Goal: Find specific page/section: Find specific page/section

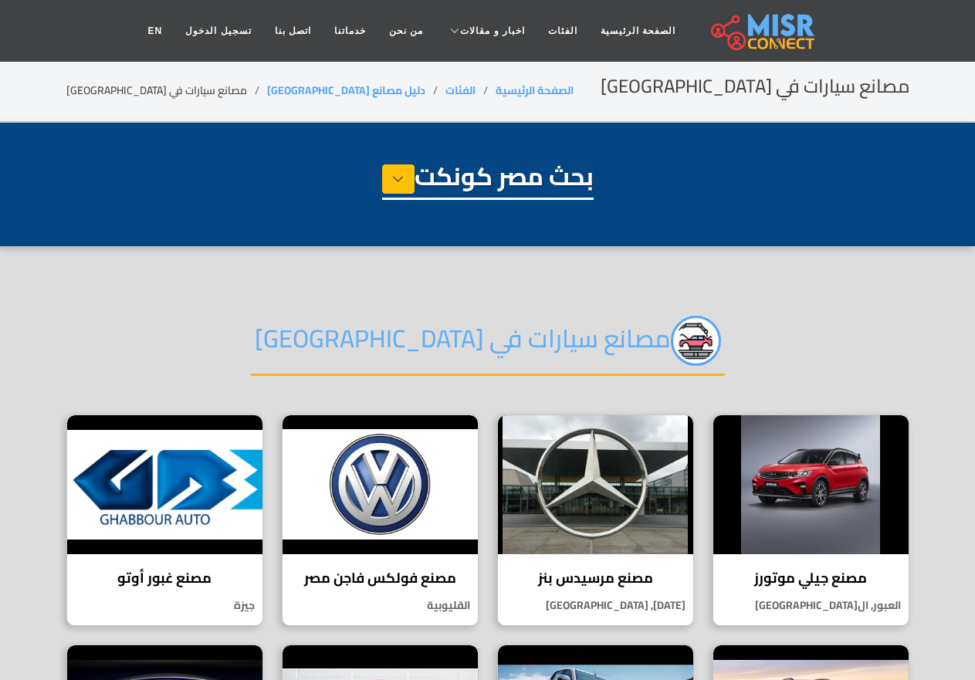
select select "**********"
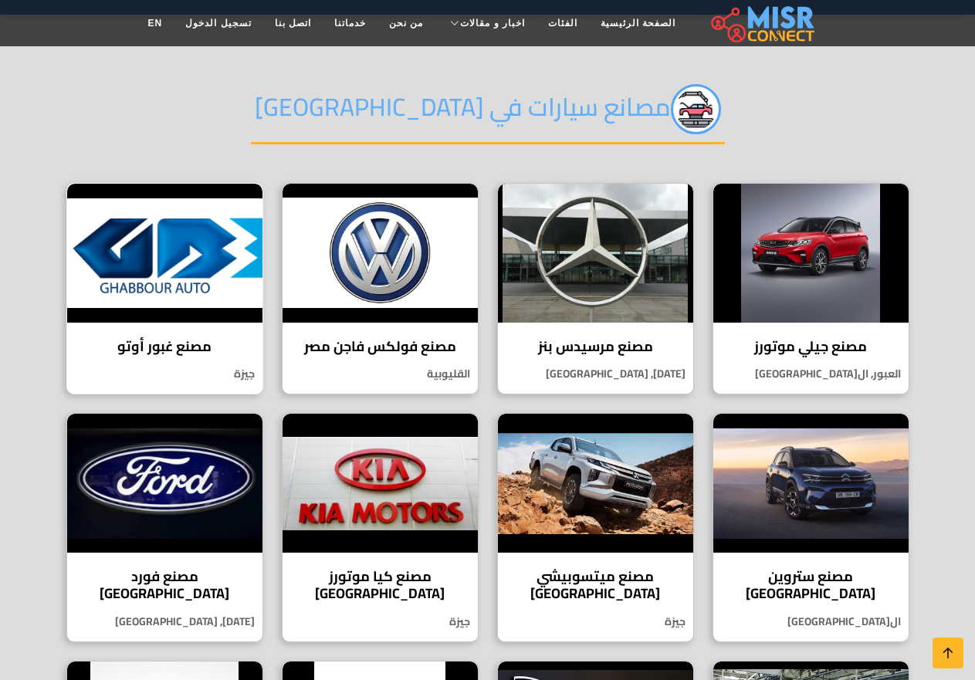
scroll to position [232, 0]
click at [177, 347] on h4 "مصنع غبور أوتو" at bounding box center [165, 346] width 172 height 17
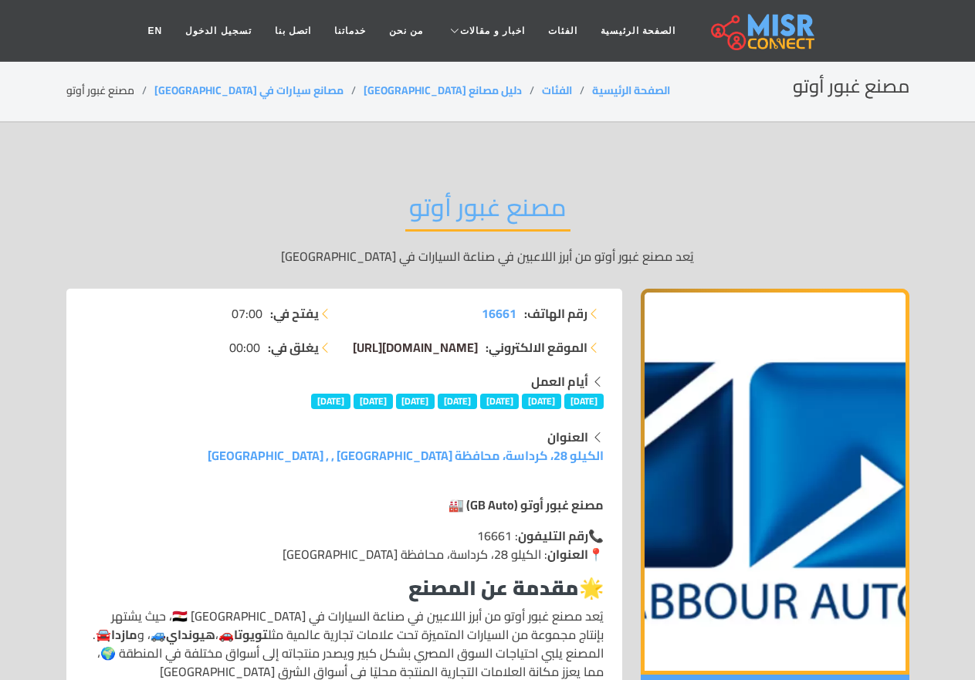
click at [432, 347] on span "[DOMAIN_NAME][URL]" at bounding box center [415, 347] width 125 height 23
